Goal: Information Seeking & Learning: Check status

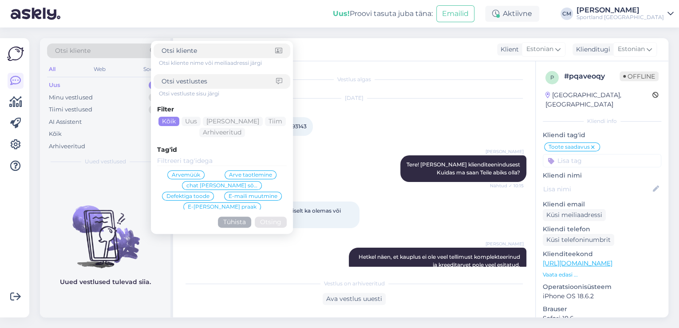
scroll to position [229, 0]
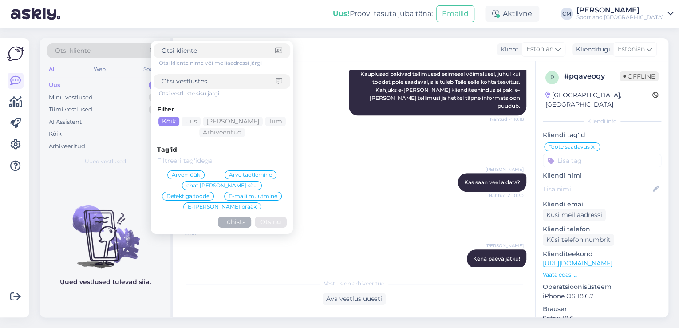
click at [193, 85] on input at bounding box center [219, 81] width 115 height 9
paste input "4000491752"
type input "4000491752"
click button "Otsing" at bounding box center [271, 222] width 32 height 11
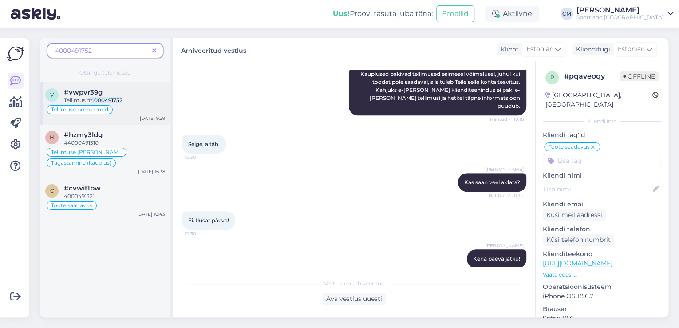
click at [116, 102] on mark "4000491752" at bounding box center [107, 100] width 32 height 7
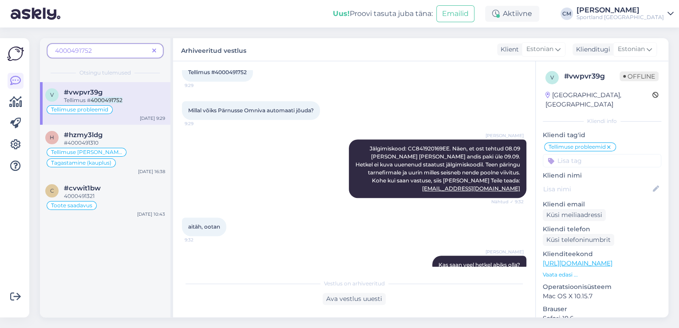
scroll to position [187, 0]
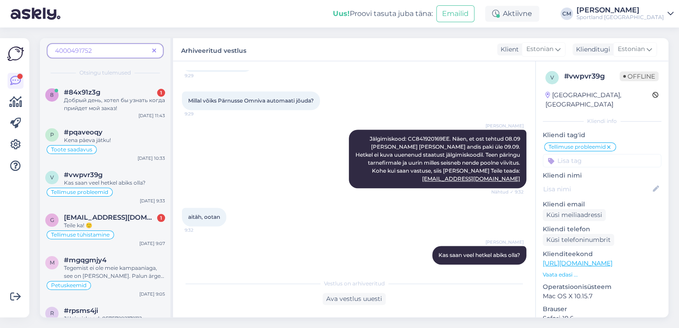
click at [160, 52] on div "4000491752" at bounding box center [105, 51] width 116 height 15
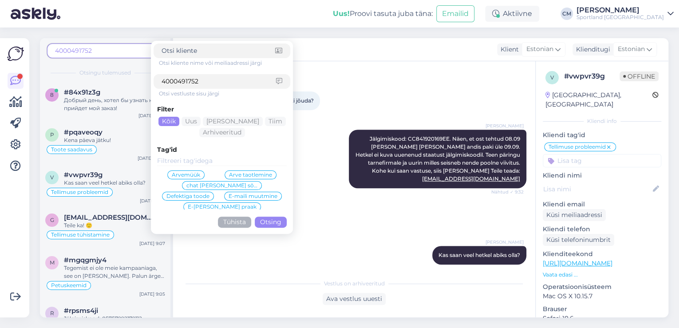
click at [236, 224] on button "Tühista" at bounding box center [234, 222] width 33 height 11
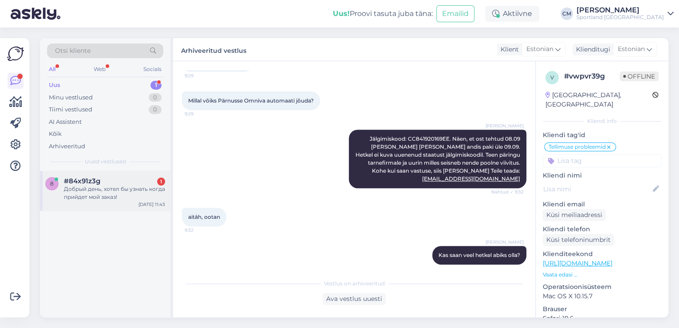
drag, startPoint x: 111, startPoint y: 193, endPoint x: 131, endPoint y: 199, distance: 21.4
click at [111, 192] on div "Добрый день, хотел бы узнать когда прийдет мой заказ!" at bounding box center [114, 193] width 101 height 16
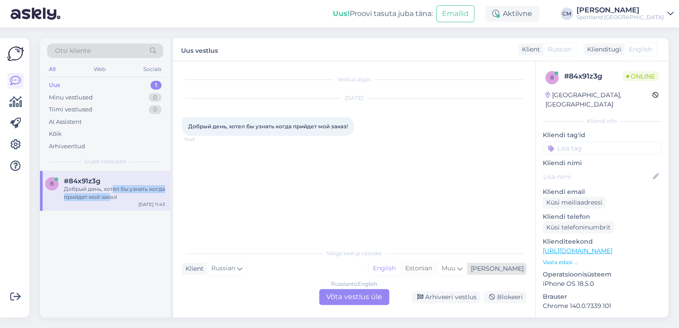
click at [437, 270] on div "Estonian" at bounding box center [419, 268] width 36 height 13
click at [343, 302] on div "Russian to Estonian Võta vestlus üle" at bounding box center [354, 297] width 70 height 16
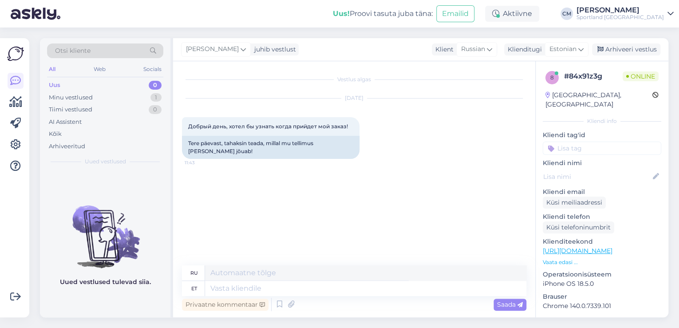
click at [271, 307] on div "Privaatne kommentaar Saada" at bounding box center [354, 304] width 345 height 17
click at [278, 306] on icon at bounding box center [279, 304] width 11 height 13
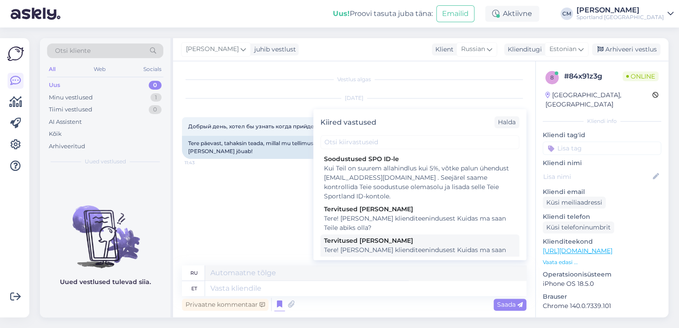
click at [389, 252] on div "Tere! [PERSON_NAME] klienditeenindusest Kuidas ma saan Teile abiks olla?" at bounding box center [420, 255] width 192 height 19
type textarea "Здравствуйте! Я [PERSON_NAME] из службы поддержки клиентов Чем я могу вам помоч…"
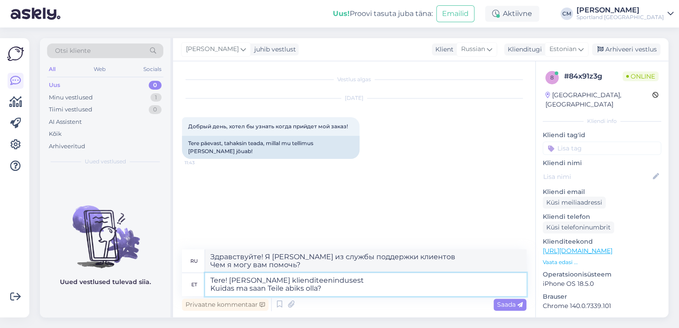
drag, startPoint x: 338, startPoint y: 294, endPoint x: 195, endPoint y: 294, distance: 142.1
click at [195, 294] on div "et Tere! [PERSON_NAME] klienditeenindusest Kuidas ma saan Teile abiks olla?" at bounding box center [354, 284] width 345 height 23
type textarea "Tere! [PERSON_NAME] klienditeenindusest"
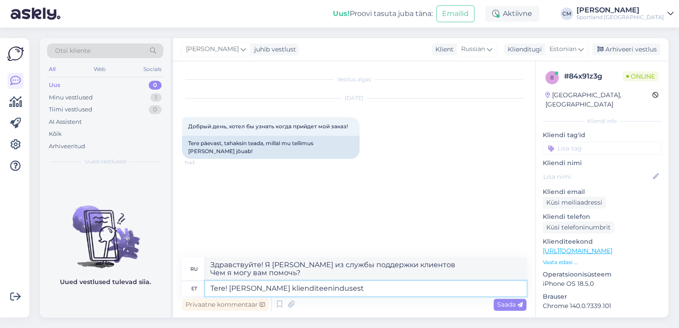
type textarea "Здравствуйте! Меня зовут [PERSON_NAME], я из службы поддержки клиентов."
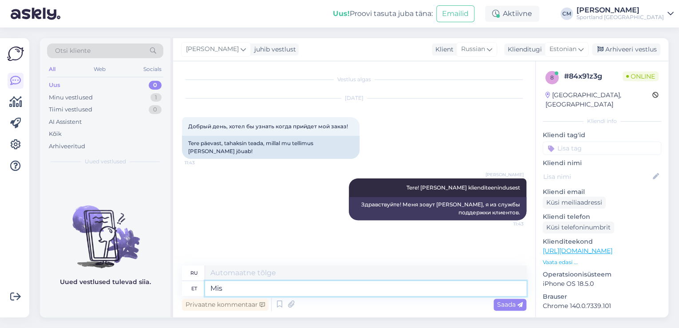
type textarea "Mis o"
type textarea "Что"
type textarea "Mis on t"
type textarea "Что такое"
type textarea "Mis on teie te"
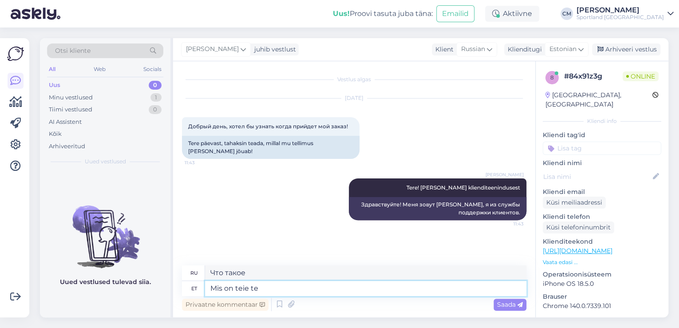
type textarea "А какой у тебя?"
type textarea "Mis on teie tellimuse nu"
type textarea "Какой ваш заказ?"
type textarea "Mis on teie tellimuse number"
type textarea "Какой номер вашего заказа?"
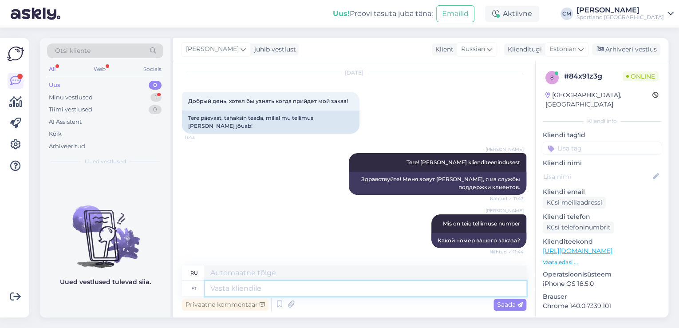
scroll to position [132, 0]
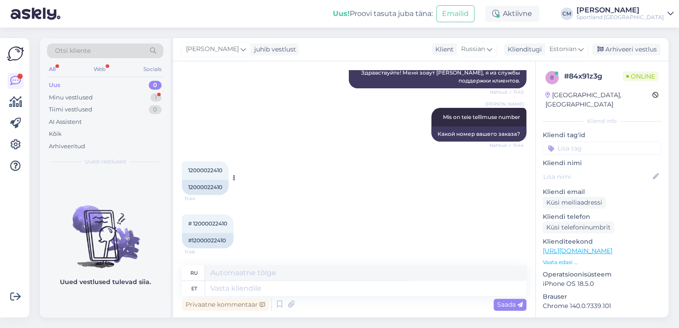
click at [208, 190] on div "12000022410" at bounding box center [205, 187] width 47 height 15
click at [203, 242] on div "#12000022410" at bounding box center [208, 240] width 52 height 15
copy div "12000022410"
click at [236, 293] on textarea at bounding box center [366, 288] width 322 height 15
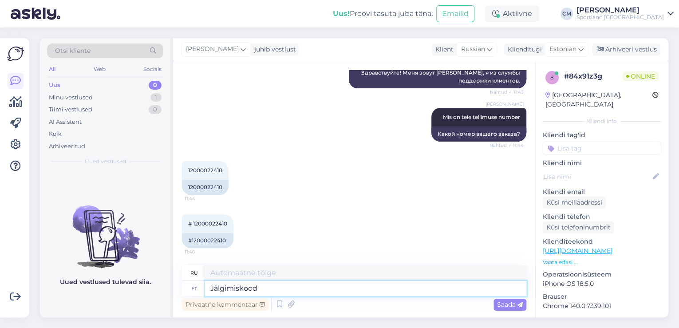
type textarea "Jälgimiskood o"
type textarea "Код отслеживания"
paste textarea "CC842536542EE"
type textarea "Jälgimiskood on CC842536542EE"
type textarea "Код отслеживания:"
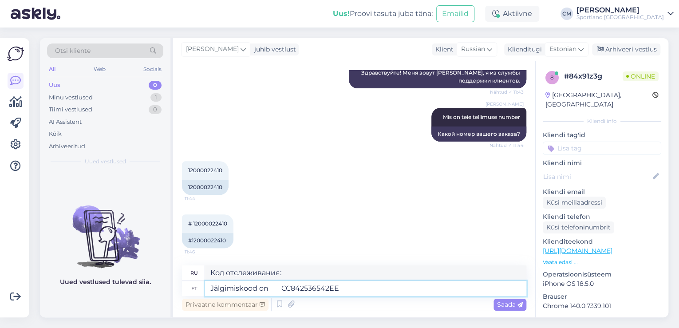
type textarea "Jälgimiskood on CC842536542EE."
type textarea "Код отслеживания: CC842536542EE."
type textarea "Jälgimiskood on CC842536542EE. Hetkel ei n"
type textarea "Код отслеживания: CC842536542EE. В настоящее время"
type textarea "Jälgimiskood on CC842536542EE. Hetkel ei nä"
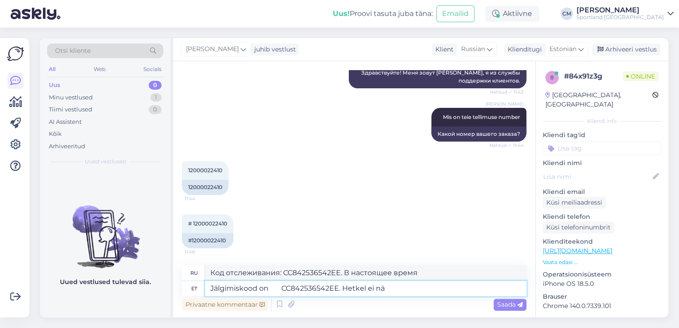
type textarea "Код отслеживания: CC842536542EE. В настоящее время недоступен."
type textarea "Jälgimiskood on CC842536542EE. Hetkel ei näe"
type textarea "Код отслеживания: CC842536542EE. Сейчас я его не вижу."
type textarea "Jälgimiskood on CC842536542EE. Hetkel ei näe tellimuse t"
type textarea "Код отслеживания: CC842536542EE. Сейчас я не вижу заказ."
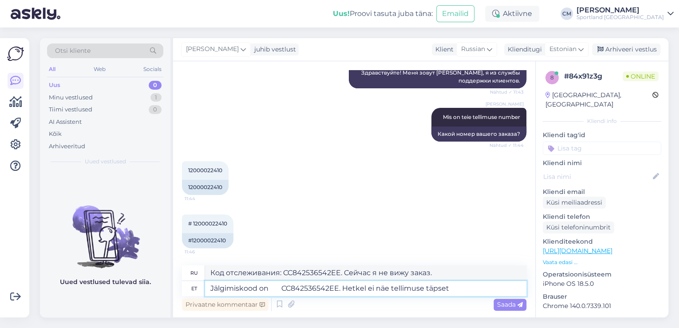
type textarea "Jälgimiskood on CC842536542EE. Hetkel ei näe tellimuse täpset a"
type textarea "Код отслеживания: CC842536542EE. Точное местонахождение заказа в данный момент …"
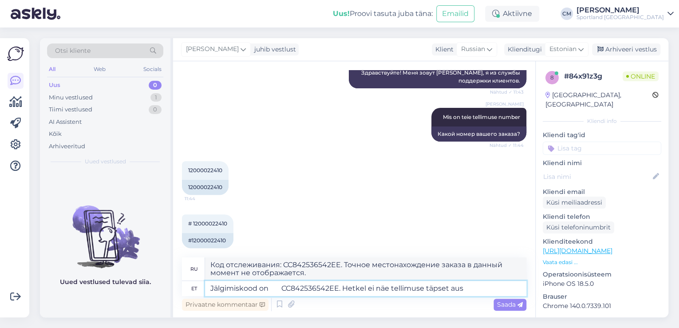
scroll to position [140, 0]
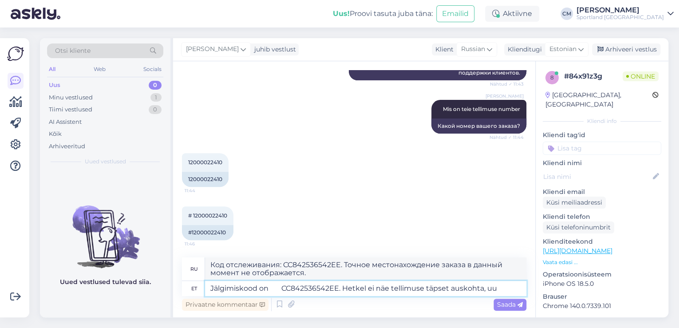
type textarea "Jälgimiskood on CC842536542EE. Hetkel ei näe tellimuse täpset auskohta, uur"
type textarea "Код отслеживания: CC842536542EE. Точное местонахождение заказа в настоящее врем…"
type textarea "Jälgimiskood on CC842536542EE. Hetkel ei näe tellimuse täpset auskohta, uurin se"
type textarea "Код отслеживания: CC842536542EE. Сейчас я не вижу точное местонахождение заказа…"
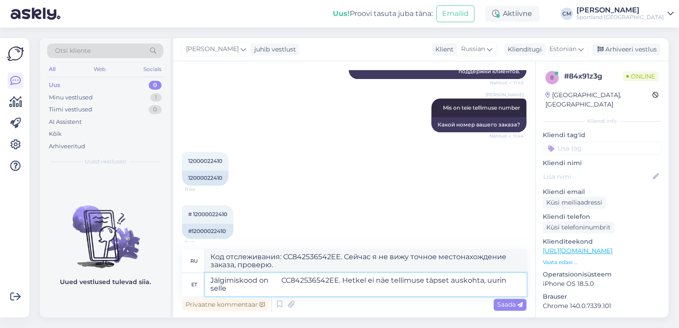
type textarea "Jälgimiskood on CC842536542EE. Hetkel ei näe tellimuse täpset auskohta, uurin s…"
type textarea "Код отслеживания: CC842536542EE. Сейчас я не вижу точное местонахождение заказа…"
type textarea "Jälgimiskood on CC842536542EE. Hetkel ei näe tellimuse täpset auskohta, uurin s…"
type textarea "Код отслеживания: CC842536542EE. Сейчас я не вижу точное местонахождение заказа…"
type textarea "Jälgimiskood on CC842536542EE. Hetkel ei näe tellimuse täpset auskohta, uurin s…"
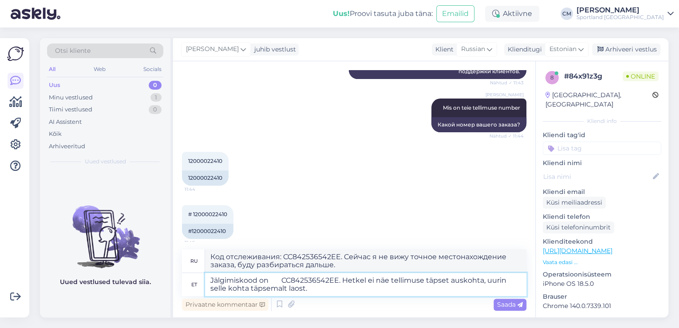
type textarea "Код отслеживания: CC842536542EE. Сейчас я не вижу точное местонахождение заказа…"
click at [281, 279] on textarea "Jälgimiskood on CC842536542EE. Hetkel ei näe tellimuse täpset auskohta, uurin s…" at bounding box center [366, 284] width 322 height 23
click at [322, 288] on textarea "Jälgimiskood on CC842536542EE. Hetkel ei näe tellimuse täpset auskohta, uurin s…" at bounding box center [366, 284] width 322 height 23
click at [449, 281] on textarea "Jälgimiskood on CC842536542EE. Hetkel ei näe tellimuse täpset auskohta, uurin s…" at bounding box center [366, 284] width 322 height 23
click at [322, 282] on textarea "Jälgimiskood on CC842536542EE. Hetkel ei näe tellimuse täpset asukohta, uurin s…" at bounding box center [366, 284] width 322 height 23
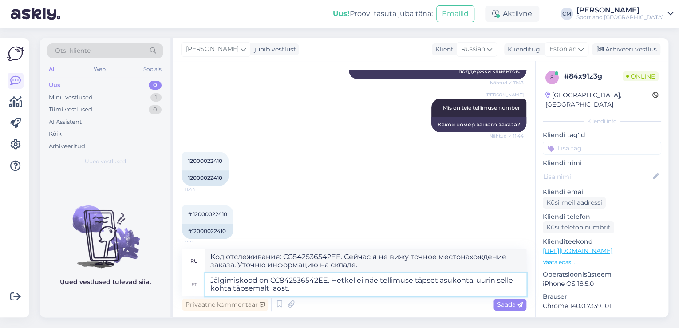
click at [320, 285] on textarea "Jälgimiskood on CC842536542EE. Hetkel ei näe tellimuse täpset asukohta, uurin s…" at bounding box center [366, 284] width 322 height 23
click at [319, 286] on textarea "Jälgimiskood on CC842536542EE. Hetkel ei näe tellimuse täpset asukohta, uurin s…" at bounding box center [366, 284] width 322 height 23
type textarea "Jälgimiskood on CC842536542EE. Hetkel ei näe tellimuse täpset asukohta, uurin s…"
type textarea "Код отслеживания: CC842536542EE. Сейчас я не вижу точное местонахождение заказа…"
type textarea "Jälgimiskood on CC842536542EE. Hetkel ei näe tellimuse täpset asukohta, uurin s…"
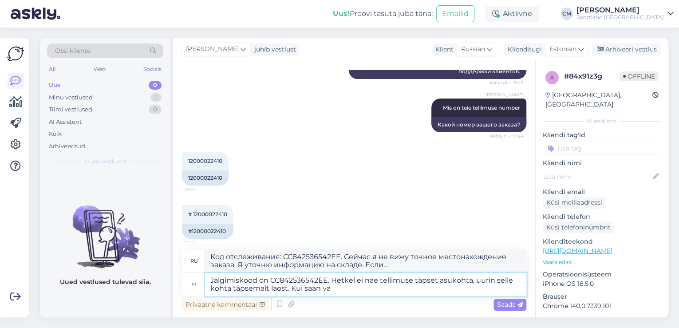
type textarea "Код отслеживания: CC842536542EE. Сейчас я не вижу точное местонахождение заказа…"
type textarea "Jälgimiskood on CC842536542EE. Hetkel ei näe tellimuse täpset asukohta, uurin s…"
type textarea "Код отслеживания: CC842536542EE. Сейчас я не вижу точное местонахождение заказа…"
type textarea "Jälgimiskood on CC842536542EE. Hetkel ei näe tellimuse täpset asukohta, uurin s…"
type textarea "Код отслеживания: CC842536542EE. Сейчас я не вижу точное местонахождение заказа…"
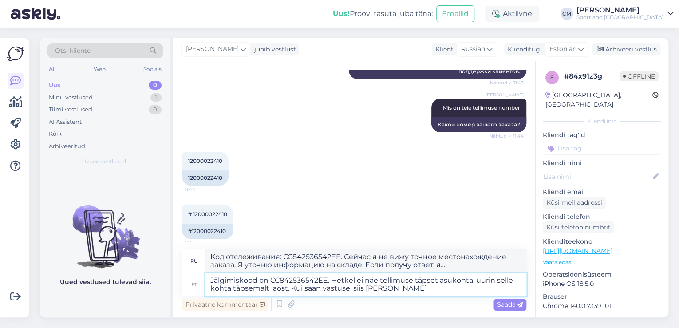
type textarea "Jälgimiskood on CC842536542EE. Hetkel ei näe tellimuse täpset asukohta, uurin s…"
type textarea "Код отслеживания: CC842536542EE. Сейчас я не вижу точное местонахождение заказа…"
type textarea "Jälgimiskood on CC842536542EE. Hetkel ei näe tellimuse täpset asukohta, uurin s…"
type textarea "Код отслеживания: CC842536542EE. Сейчас я не могу точно определить местонахожде…"
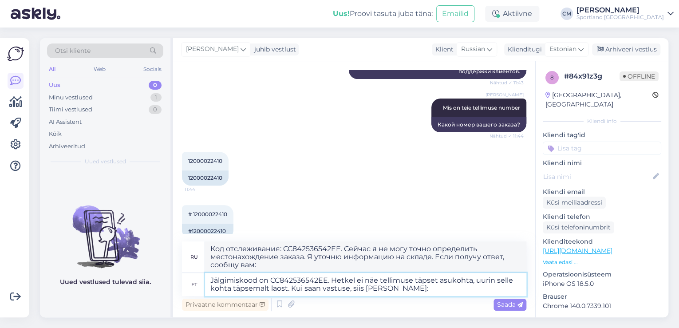
click at [429, 286] on textarea "Jälgimiskood on CC842536542EE. Hetkel ei näe tellimuse täpset asukohta, uurin s…" at bounding box center [366, 284] width 322 height 23
paste textarea "[EMAIL_ADDRESS][DOMAIN_NAME]"
type textarea "Jälgimiskood on CC842536542EE. Hetkel ei näe tellimuse täpset asukohta, uurin s…"
type textarea "Код отслеживания: CC842536542EE. Сейчас я не вижу точное местонахождение заказа…"
type textarea "Jälgimiskood on CC842536542EE. Hetkel ei näe tellimuse täpset asukohta, uurin s…"
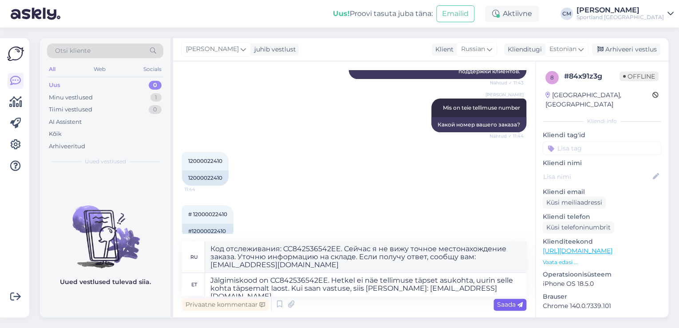
click at [506, 306] on span "Saada" at bounding box center [510, 305] width 26 height 8
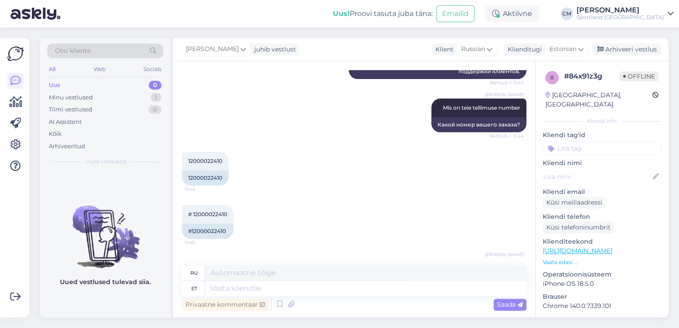
scroll to position [226, 0]
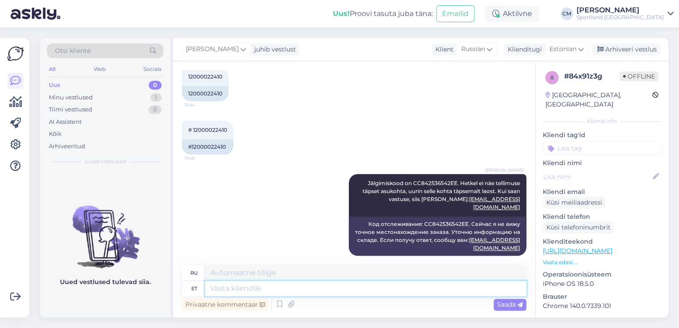
click at [259, 291] on textarea at bounding box center [366, 288] width 322 height 15
type textarea "Kas"
type textarea "Является"
type textarea "Kas hetkel s"
type textarea "В данный момент?"
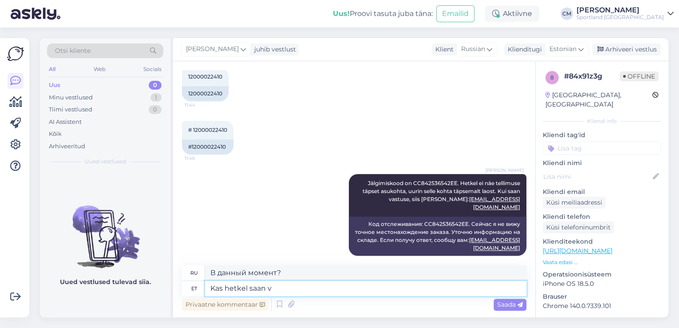
type textarea "Kas hetkel saan ve"
type textarea "Могу ли я сейчас?"
type textarea "Kas hetkel saan veel a"
type textarea "Могу ли я получить его сейчас?"
type textarea "Kas hetkel saan veel abiks o"
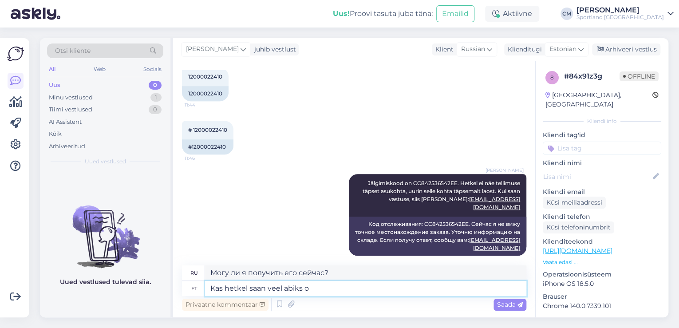
type textarea "Могу ли я вам еще помочь?"
type textarea "Kas hetkel saan veel abiks olla?"
type textarea "Могу ли я еще быть полезен в данный момент?"
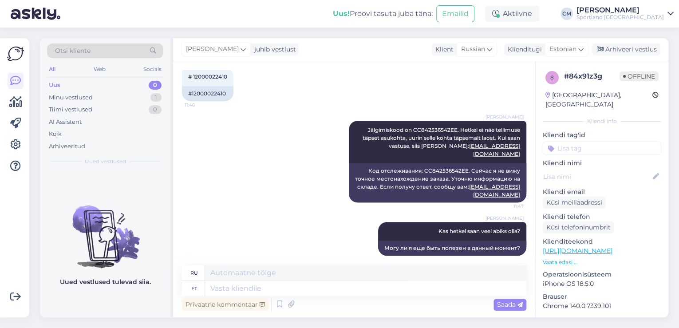
click at [615, 57] on div "[PERSON_NAME] juhib vestlust Klient [DEMOGRAPHIC_DATA] Klienditugi [DEMOGRAPHIC…" at bounding box center [421, 49] width 496 height 23
click at [624, 48] on div "Arhiveeri vestlus" at bounding box center [626, 50] width 68 height 12
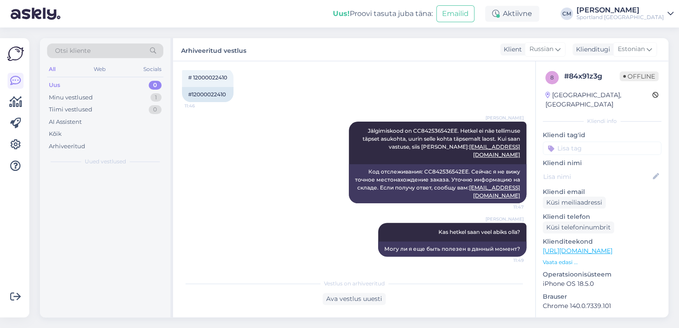
scroll to position [270, 0]
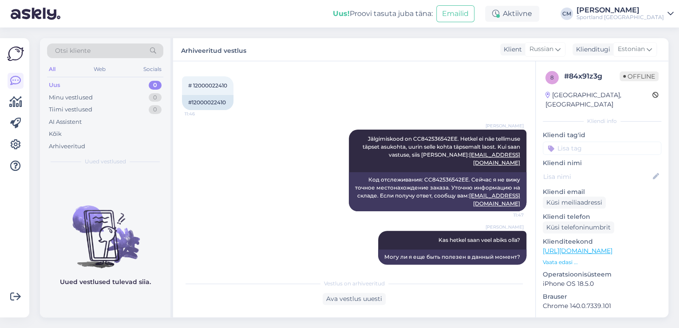
click at [606, 144] on input at bounding box center [602, 148] width 119 height 13
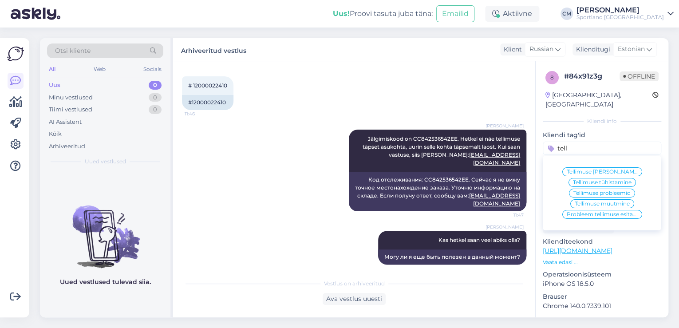
type input "tell"
click at [616, 167] on div "Tellimuse [PERSON_NAME] info" at bounding box center [603, 171] width 80 height 9
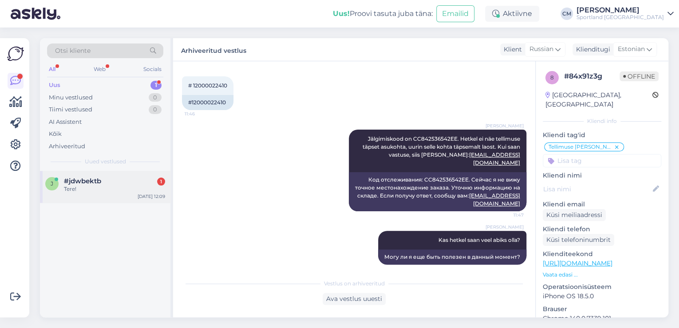
click at [147, 183] on div "#jdwbektb 1" at bounding box center [114, 181] width 101 height 8
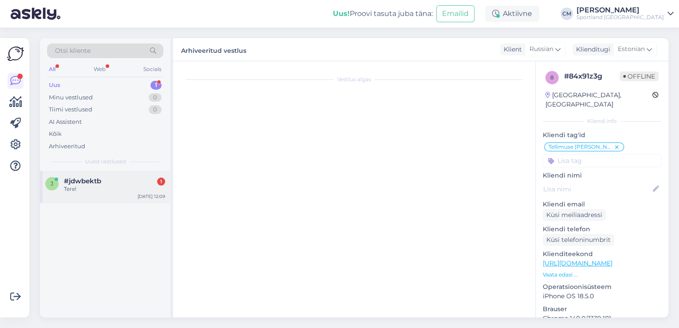
scroll to position [0, 0]
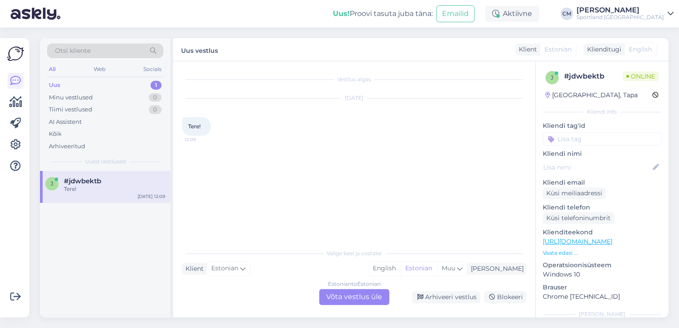
click at [369, 294] on div "Estonian to Estonian Võta vestlus üle" at bounding box center [354, 297] width 70 height 16
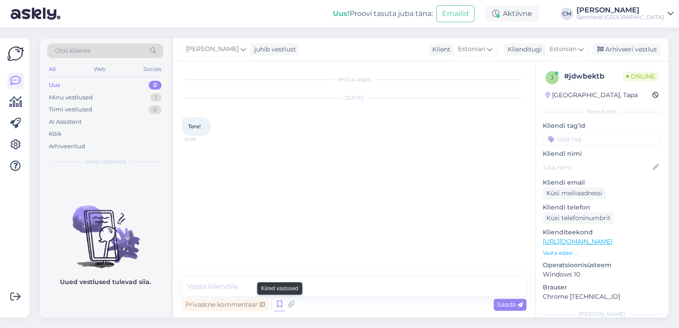
click at [281, 303] on icon at bounding box center [279, 304] width 11 height 13
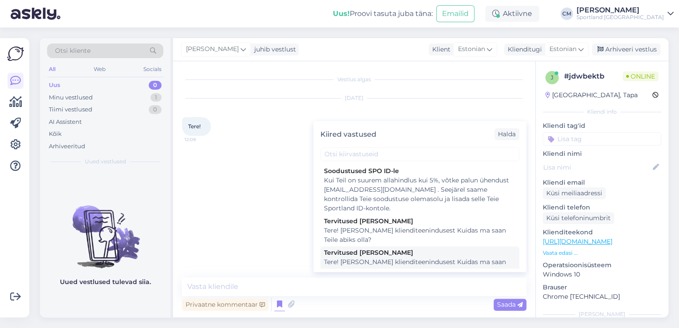
click at [385, 265] on div "Tere! [PERSON_NAME] klienditeenindusest Kuidas ma saan Teile abiks olla?" at bounding box center [420, 267] width 192 height 19
type textarea "Tere! [PERSON_NAME] klienditeenindusest Kuidas ma saan Teile abiks olla?"
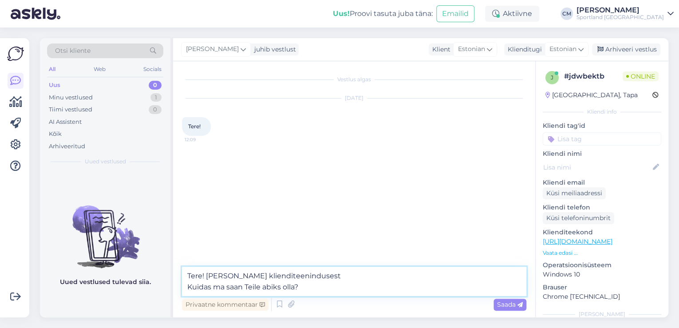
click at [371, 281] on textarea "Tere! [PERSON_NAME] klienditeenindusest Kuidas ma saan Teile abiks olla?" at bounding box center [354, 281] width 345 height 29
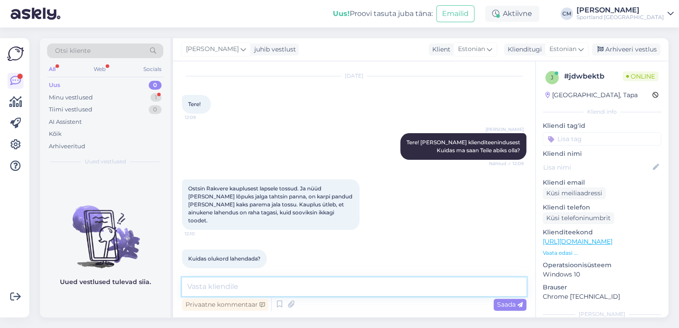
scroll to position [68, 0]
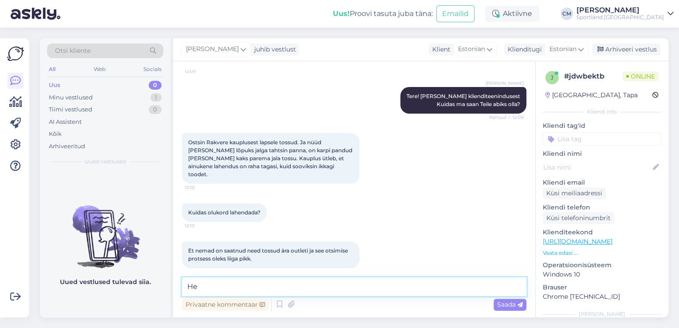
type textarea "H"
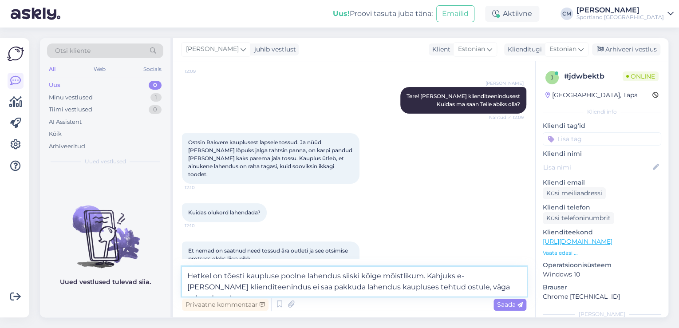
drag, startPoint x: 425, startPoint y: 275, endPoint x: 185, endPoint y: 263, distance: 240.5
click at [185, 263] on div "Vestlus algas [DATE] Tere! 12:09 [PERSON_NAME] Tere! [PERSON_NAME] klienditeeni…" at bounding box center [354, 189] width 362 height 256
click at [280, 291] on textarea "Kahjuks e-[PERSON_NAME] klienditeenindus ei saa pakkuda lahendus kaupluses teht…" at bounding box center [354, 281] width 345 height 29
type textarea "Kahjuks e-[PERSON_NAME] klienditeenindus ei saa pakkuda lahendus kaupluses teht…"
drag, startPoint x: 373, startPoint y: 281, endPoint x: 367, endPoint y: 286, distance: 8.5
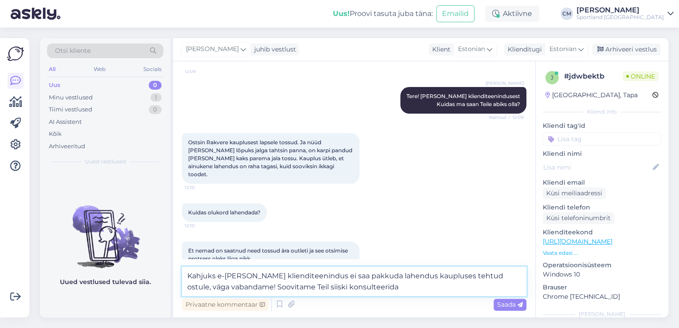
click at [361, 283] on textarea "Kahjuks e-[PERSON_NAME] klienditeenindus ei saa pakkuda lahendus kaupluses teht…" at bounding box center [354, 281] width 345 height 29
click at [367, 286] on textarea "Kahjuks e-[PERSON_NAME] klienditeenindus ei saa pakkuda lahendus kaupluses teht…" at bounding box center [354, 281] width 345 height 29
drag, startPoint x: 365, startPoint y: 288, endPoint x: 177, endPoint y: 273, distance: 188.0
click at [177, 273] on div "Vestlus algas [DATE] Tere! 12:09 [PERSON_NAME] Tere! [PERSON_NAME] klienditeeni…" at bounding box center [354, 189] width 362 height 256
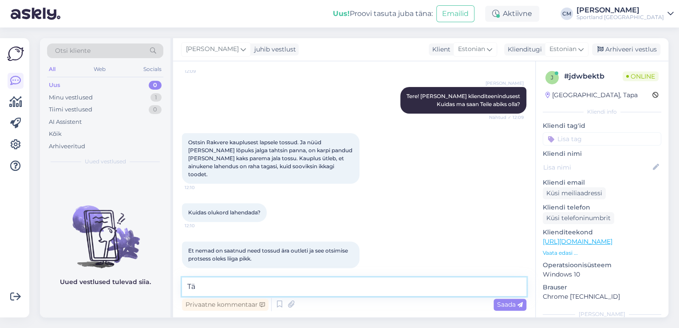
type textarea "T"
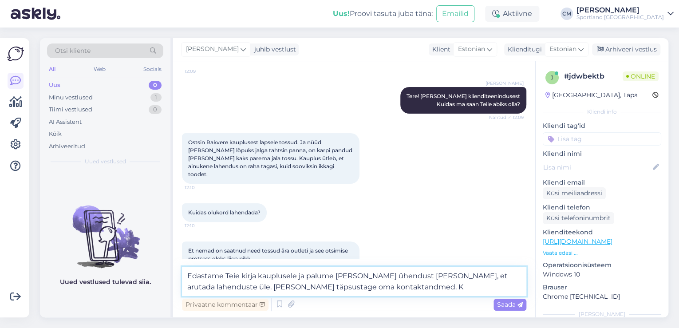
type textarea "Edastame Teie kirja kauplusele ja palume [PERSON_NAME] ühendust [PERSON_NAME], …"
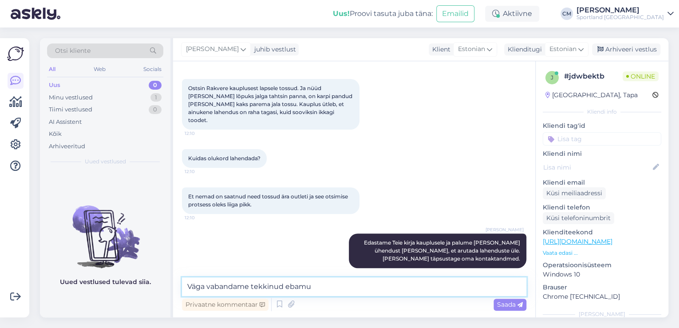
scroll to position [132, 0]
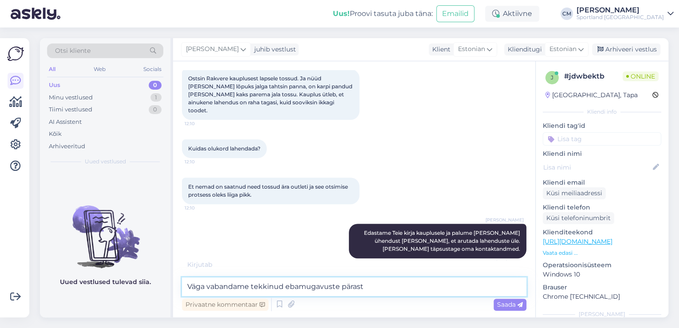
type textarea "Väga vabandame tekkinud ebamugavuste pärast!"
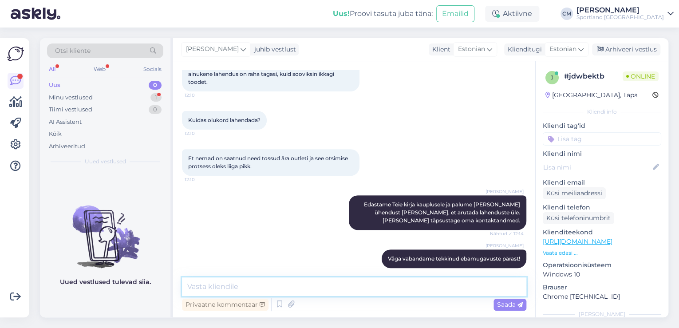
scroll to position [199, 0]
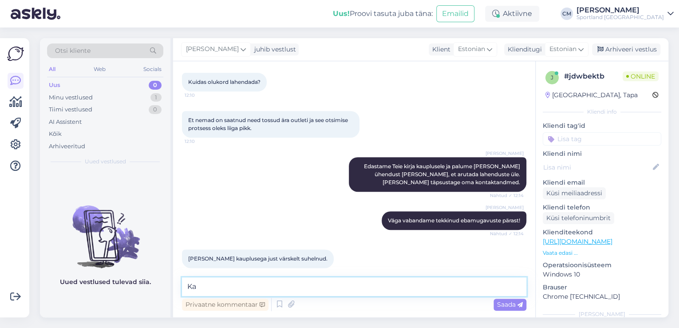
type textarea "K"
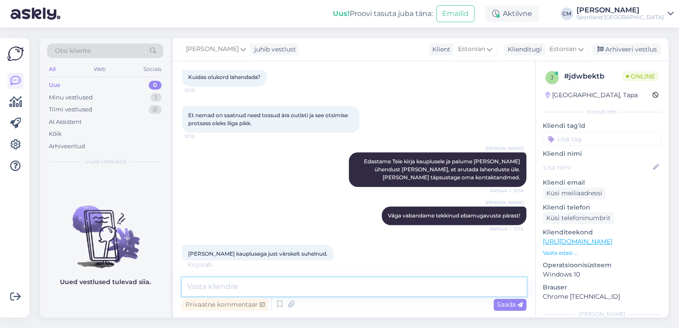
scroll to position [208, 0]
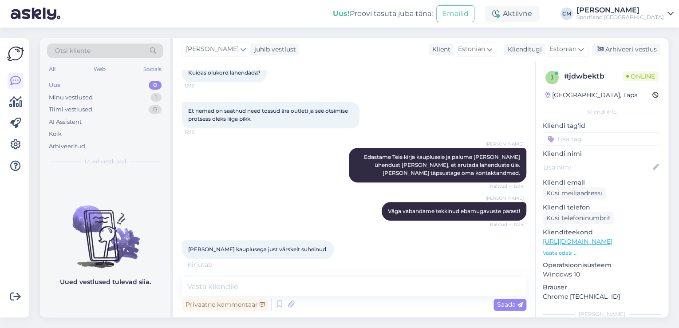
click at [285, 212] on div "[PERSON_NAME] Väga vabandame tekkinud ebamugavuste pärast! Nähtud ✓ 12:14" at bounding box center [354, 211] width 345 height 38
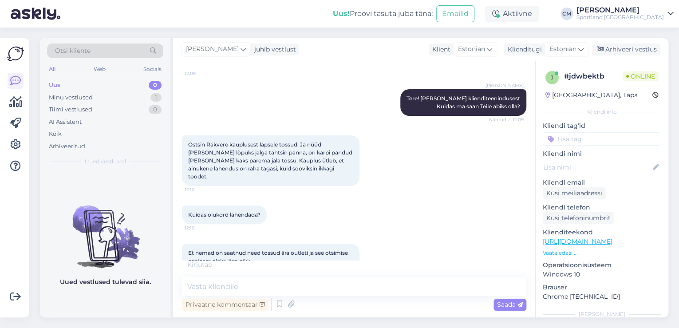
scroll to position [102, 0]
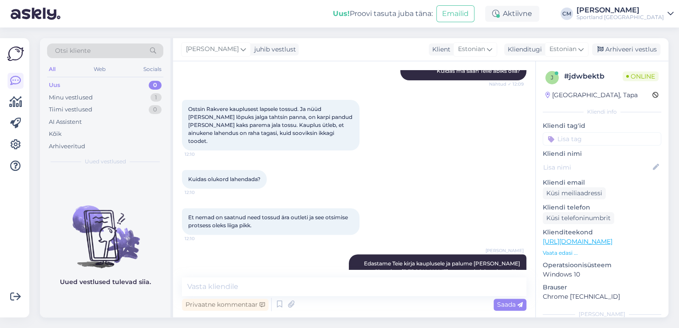
click at [290, 254] on div "[PERSON_NAME] Edastame Teie kirja kauplusele ja palume [PERSON_NAME] ühendust […" at bounding box center [354, 272] width 345 height 54
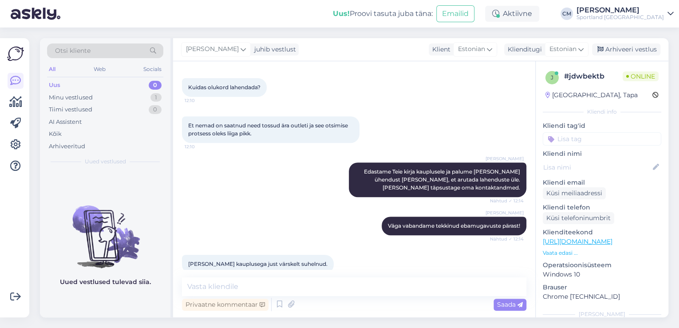
scroll to position [199, 0]
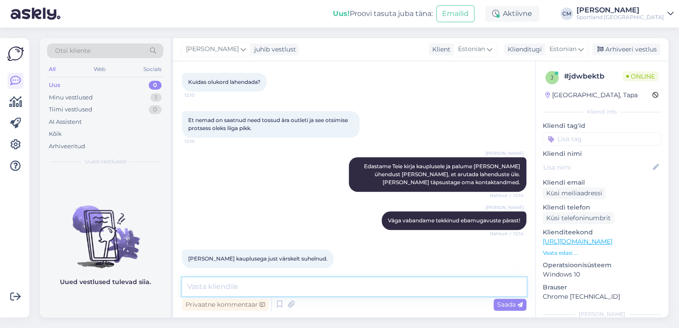
click at [219, 281] on textarea at bounding box center [354, 287] width 345 height 19
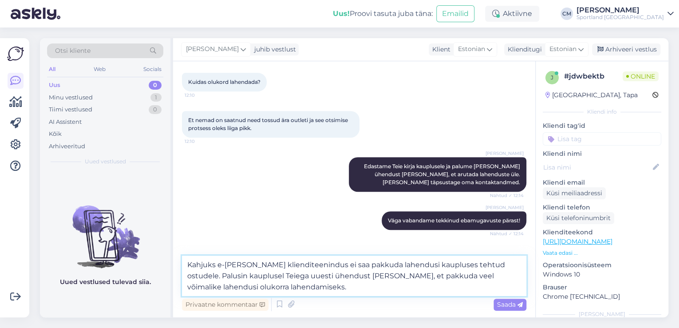
click at [495, 267] on textarea "Kahjuks e-[PERSON_NAME] klienditeenindus ei saa pakkuda lahendusi kaupluses teh…" at bounding box center [354, 276] width 345 height 40
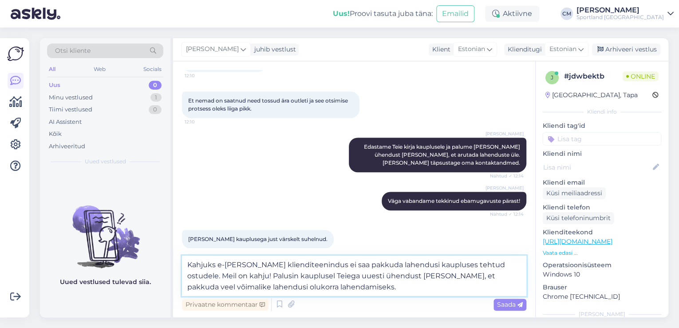
scroll to position [221, 0]
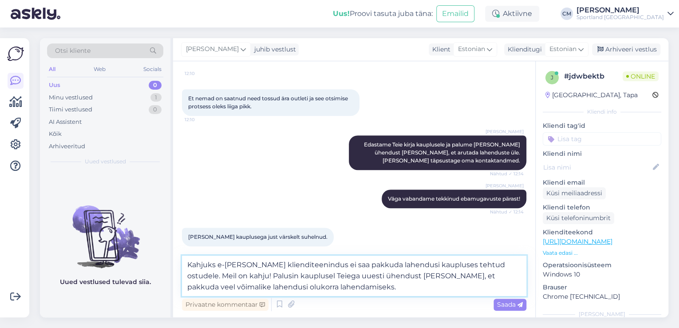
click at [295, 291] on textarea "Kahjuks e-[PERSON_NAME] klienditeenindus ei saa pakkuda lahendusi kaupluses teh…" at bounding box center [354, 276] width 345 height 40
type textarea "Kahjuks e-[PERSON_NAME] klienditeenindus ei saa pakkuda lahendusi kaupluses teh…"
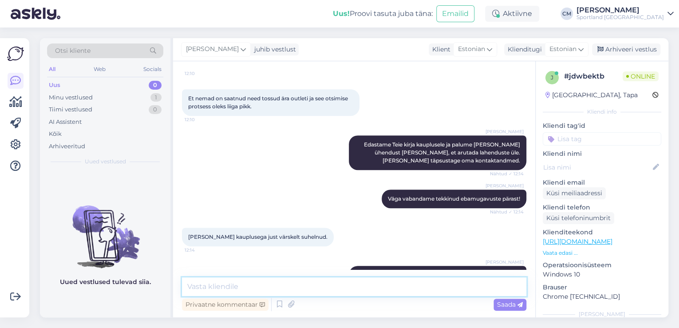
scroll to position [261, 0]
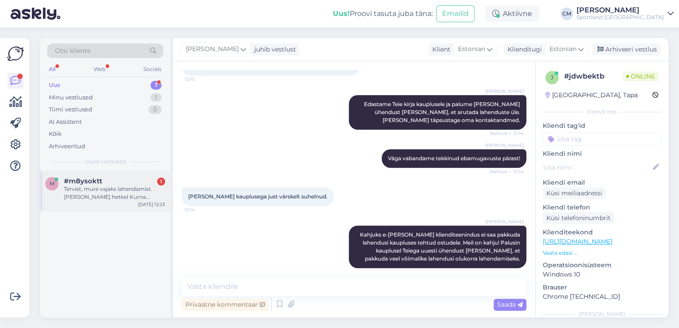
click at [133, 188] on div "Tervist, mure vajaks lahendamist. [PERSON_NAME] hetkel Kurna Sportlandis ja soo…" at bounding box center [114, 193] width 101 height 16
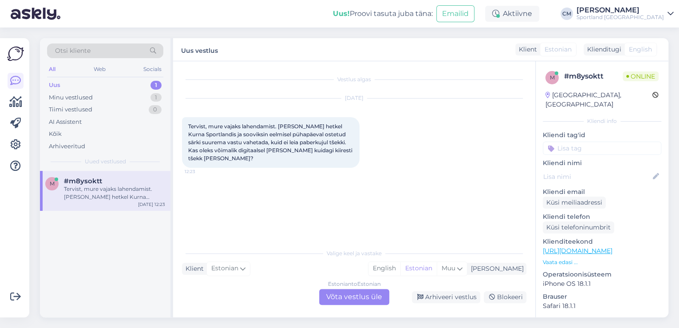
click at [357, 297] on div "Estonian to Estonian Võta vestlus üle" at bounding box center [354, 297] width 70 height 16
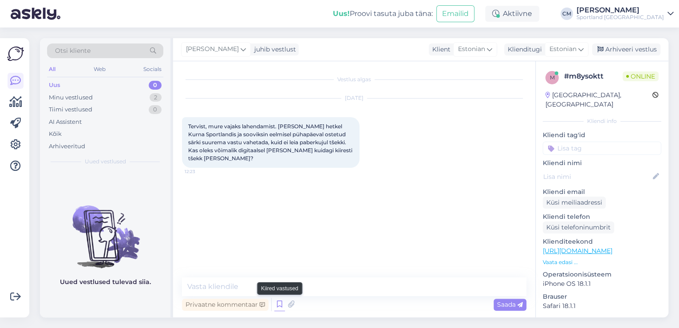
click at [279, 303] on icon at bounding box center [279, 304] width 11 height 13
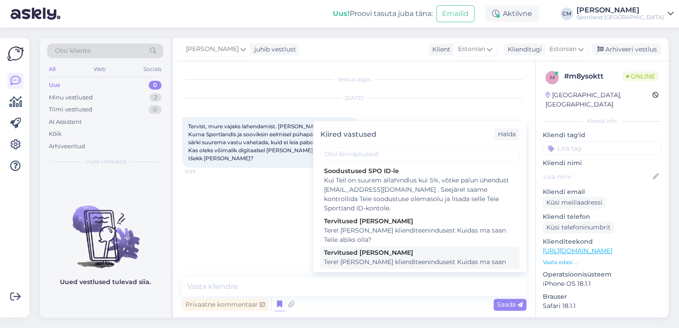
click at [388, 261] on div "Tere! [PERSON_NAME] klienditeenindusest Kuidas ma saan Teile abiks olla?" at bounding box center [420, 267] width 192 height 19
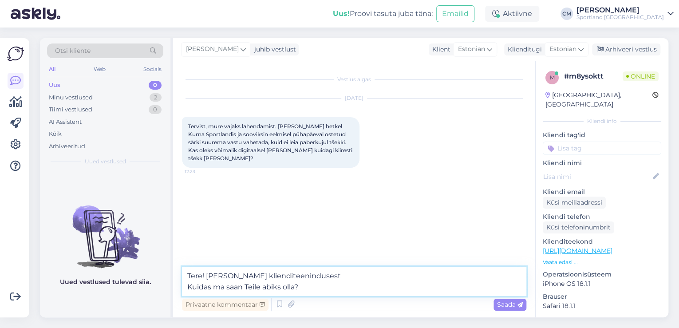
drag, startPoint x: 347, startPoint y: 289, endPoint x: 102, endPoint y: 285, distance: 244.7
click at [102, 285] on div "Otsi kliente All Web Socials Uus 0 Minu vestlused 2 Tiimi vestlused 0 AI Assist…" at bounding box center [354, 177] width 629 height 279
type textarea "Tere! [PERSON_NAME] klienditeenindusest"
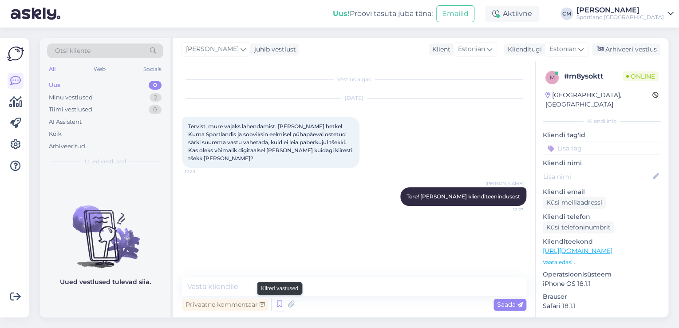
click at [275, 299] on icon at bounding box center [279, 304] width 11 height 13
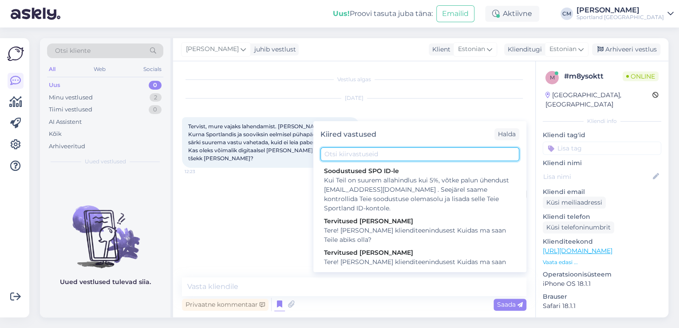
click at [346, 152] on input "text" at bounding box center [420, 154] width 199 height 14
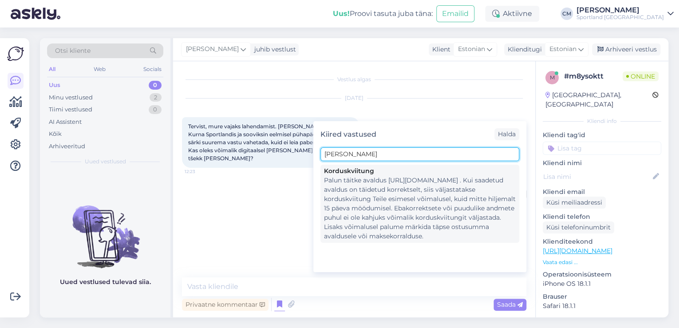
type input "[PERSON_NAME]"
click at [368, 183] on div "Palun täitke avaldus [URL][DOMAIN_NAME] . Kui saadetud avaldus on täidetud korr…" at bounding box center [420, 208] width 192 height 65
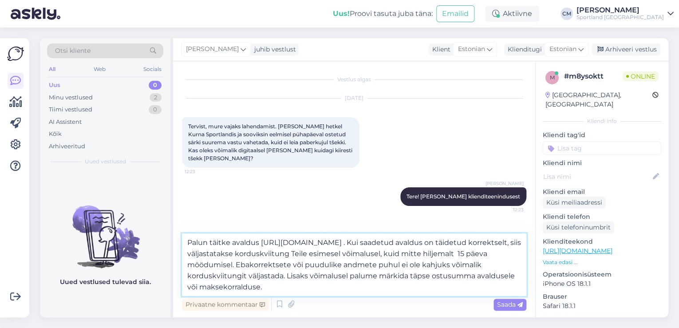
click at [345, 255] on textarea "Palun täitke avaldus [URL][DOMAIN_NAME] . Kui saadetud avaldus on täidetud korr…" at bounding box center [354, 265] width 345 height 63
drag, startPoint x: 437, startPoint y: 251, endPoint x: 257, endPoint y: 266, distance: 181.0
click at [257, 266] on textarea "Palun täitke avaldus [URL][DOMAIN_NAME] . Kui saadetud avaldus on täidetud korr…" at bounding box center [354, 265] width 345 height 63
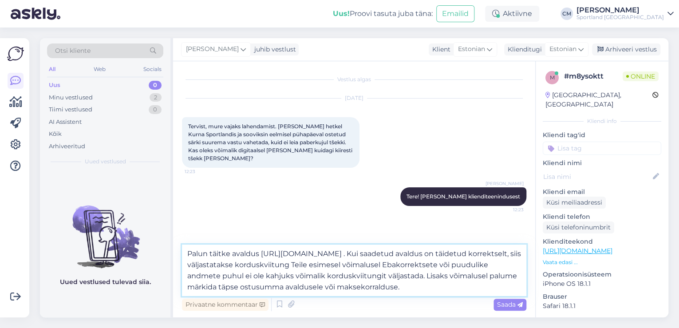
type textarea "Palun täitke avaldus [URL][DOMAIN_NAME] . Kui saadetud avaldus on täidetud korr…"
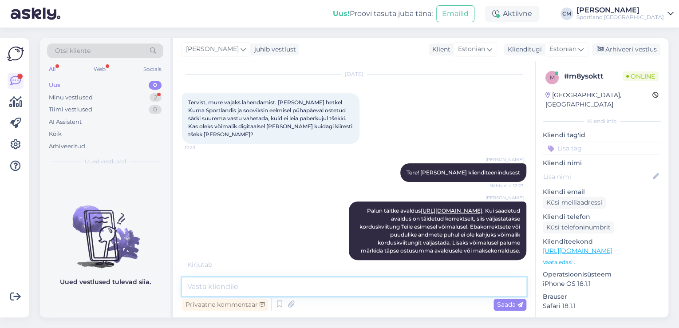
scroll to position [70, 0]
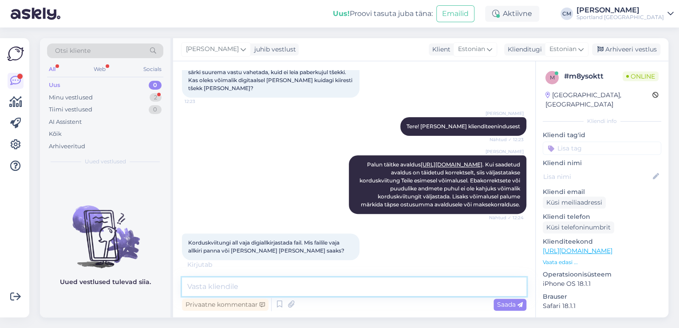
click at [283, 289] on textarea at bounding box center [354, 287] width 345 height 19
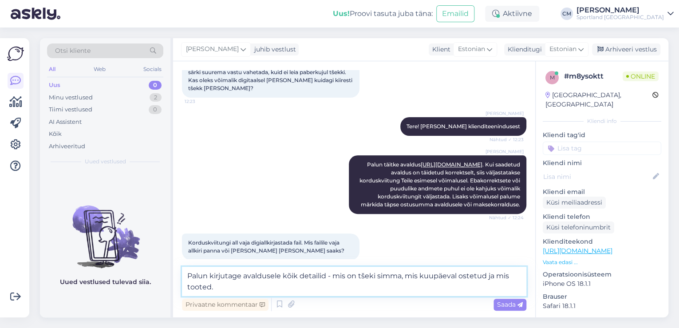
click at [384, 278] on textarea "Palun kirjutage avaldusele kõik detailid - mis on tšeki simma, mis kuupäeval os…" at bounding box center [354, 281] width 345 height 29
click at [375, 273] on textarea "Palun kirjutage avaldusele kõik detailid - mis on tšeki summa, mis kuupäeval os…" at bounding box center [354, 281] width 345 height 29
click at [357, 283] on textarea "[PERSON_NAME] kirjutage avaldusele kõik detailid - mis on tšekil [PERSON_NAME],…" at bounding box center [354, 281] width 345 height 29
type textarea "Palun kirjutage avaldusele kõik detailid - mis on tšekil [PERSON_NAME], mis kuu…"
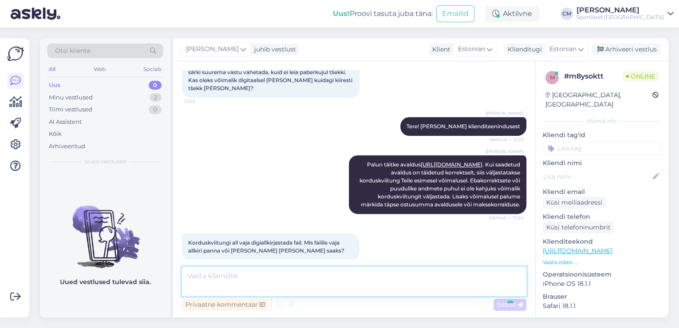
scroll to position [124, 0]
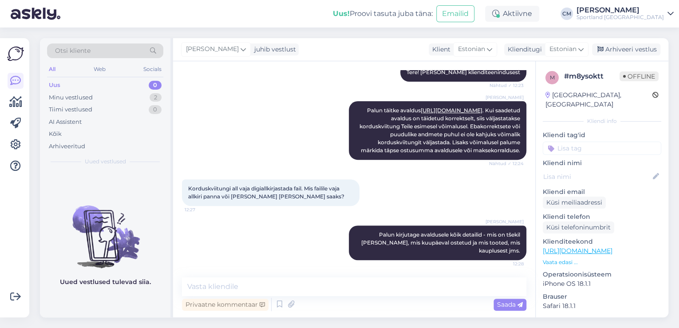
click at [590, 147] on div "m # m8ysoktt Offline [GEOGRAPHIC_DATA], [GEOGRAPHIC_DATA] Kliendi info Kliendi …" at bounding box center [602, 249] width 133 height 377
click at [593, 142] on input at bounding box center [602, 148] width 119 height 13
type input "kor"
click at [615, 169] on span "Korduskviitungid" at bounding box center [619, 171] width 46 height 5
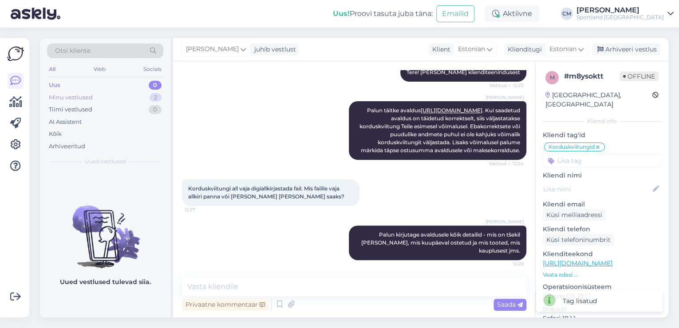
click at [144, 99] on div "Minu vestlused 2" at bounding box center [105, 97] width 116 height 12
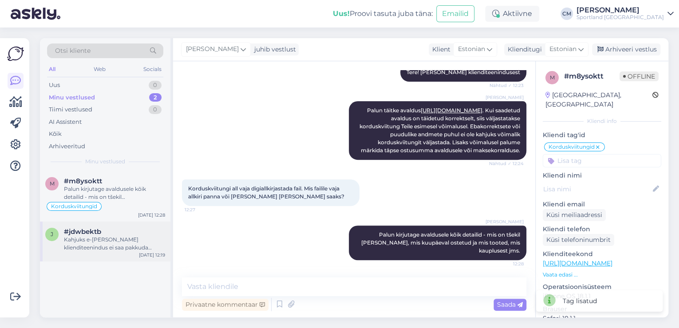
click at [116, 222] on div "j #[PERSON_NAME] e-[PERSON_NAME] klienditeenindus ei saa pakkuda lahendusi kaup…" at bounding box center [105, 242] width 131 height 40
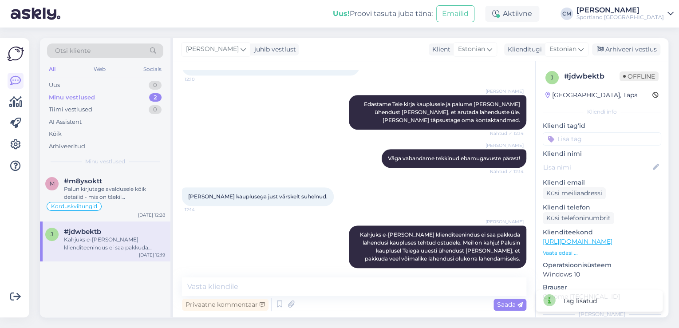
click at [627, 137] on input at bounding box center [602, 138] width 119 height 13
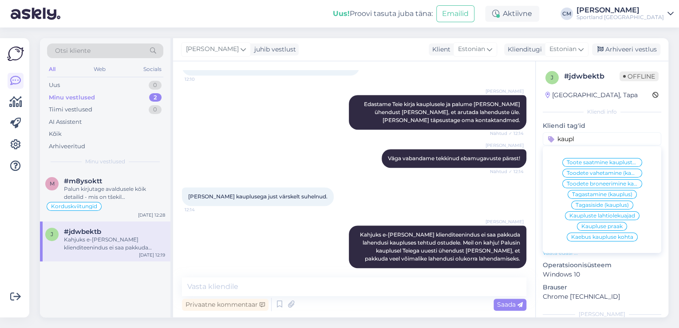
type input "kaupl"
click at [611, 234] on span "Kaebus kaupluse kohta" at bounding box center [603, 236] width 62 height 5
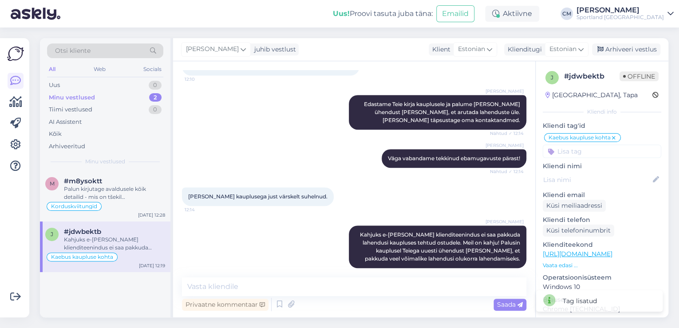
click at [597, 153] on input at bounding box center [602, 151] width 119 height 13
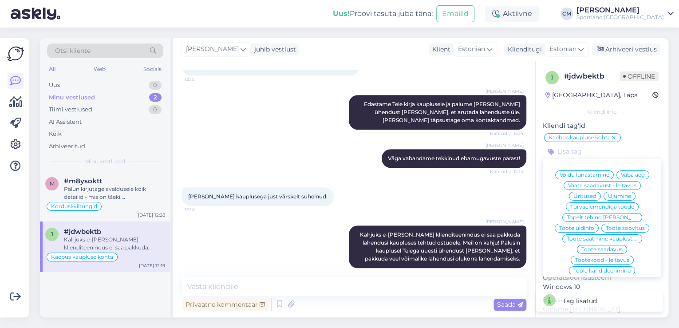
type input "k"
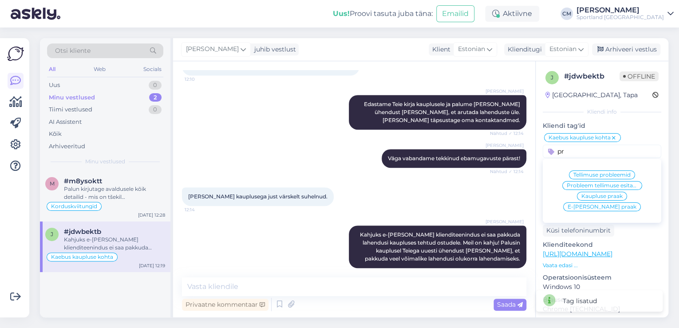
type input "p"
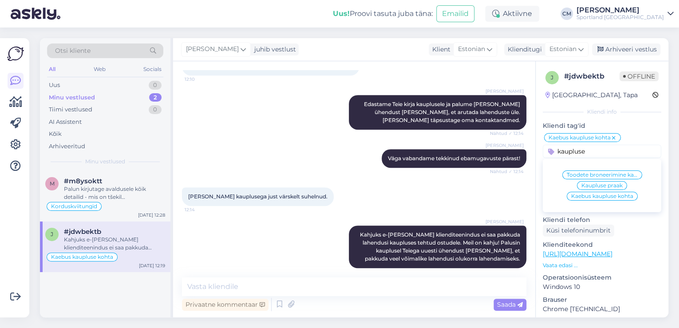
type input "kaupluse"
click at [645, 131] on div "Kliendi tag'id Kaebus kaupluse kohta kaupluse Toodete broneerimine kaupluses Ka…" at bounding box center [602, 139] width 119 height 37
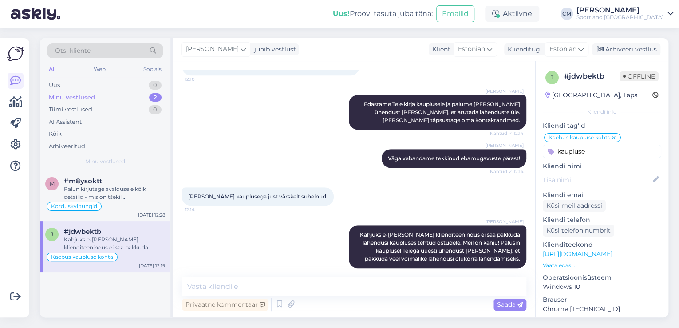
click at [627, 56] on div "[PERSON_NAME] juhib vestlust Klient [DEMOGRAPHIC_DATA] Klienditugi [DEMOGRAPHIC…" at bounding box center [421, 49] width 496 height 23
click at [634, 52] on div "Arhiveeri vestlus" at bounding box center [626, 50] width 68 height 12
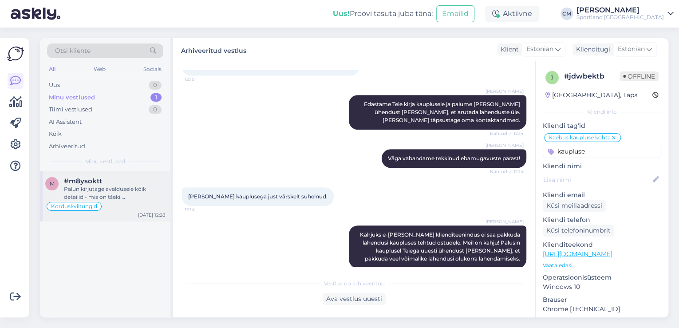
click at [161, 188] on div "Palun kirjutage avaldusele kõik detailid - mis on tšekil [PERSON_NAME], mis kuu…" at bounding box center [114, 193] width 101 height 16
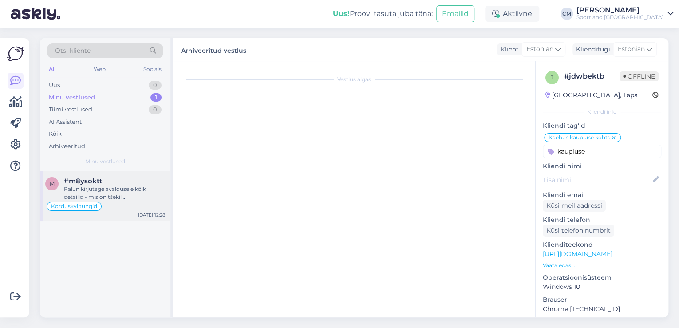
scroll to position [124, 0]
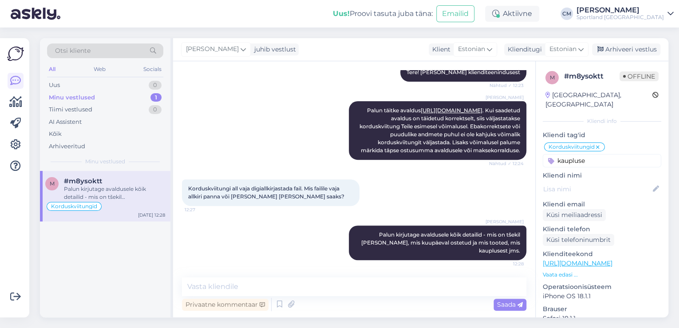
click at [619, 58] on div "[PERSON_NAME] juhib vestlust Klient [DEMOGRAPHIC_DATA] Klienditugi [DEMOGRAPHIC…" at bounding box center [421, 49] width 496 height 23
click at [620, 48] on div "Arhiveeri vestlus" at bounding box center [626, 50] width 68 height 12
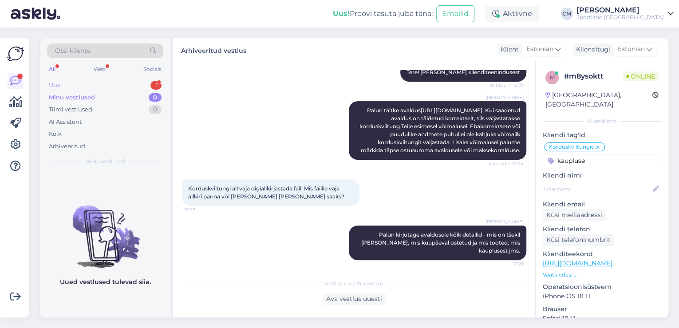
click at [154, 85] on div "1" at bounding box center [156, 85] width 11 height 9
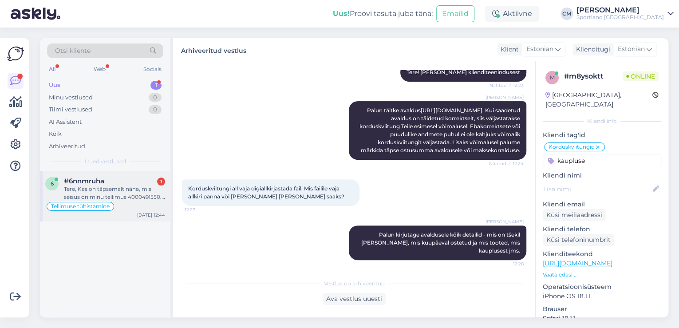
click at [136, 190] on div "Tere, Kas on täpsemalt näha, mis seisus on minu tellimus 4000491550. Ma näen, e…" at bounding box center [114, 193] width 101 height 16
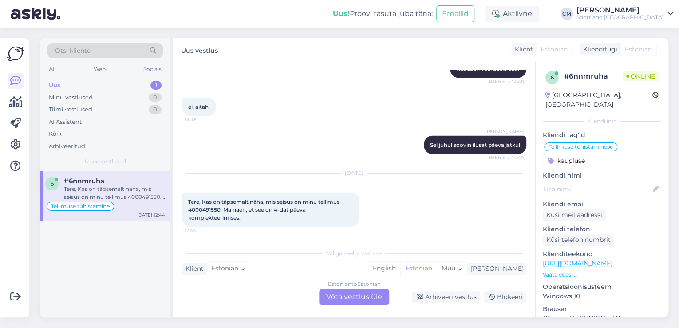
click at [388, 293] on div "Estonian to Estonian Võta vestlus üle" at bounding box center [354, 297] width 70 height 16
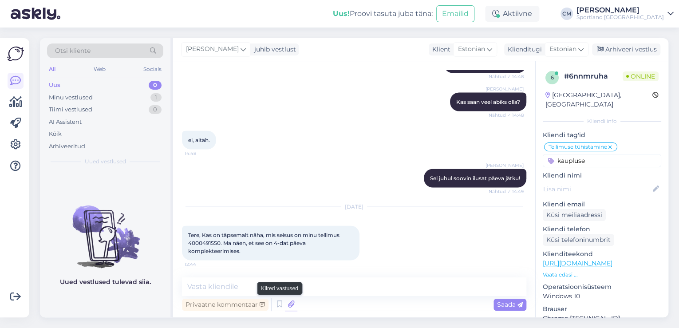
click at [279, 301] on icon at bounding box center [279, 304] width 11 height 13
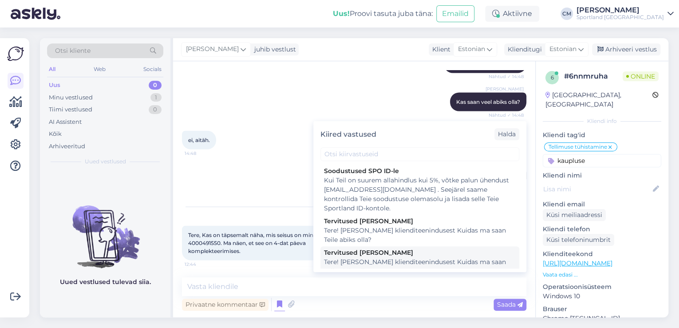
click at [389, 268] on div "Tere! [PERSON_NAME] klienditeenindusest Kuidas ma saan Teile abiks olla?" at bounding box center [420, 267] width 192 height 19
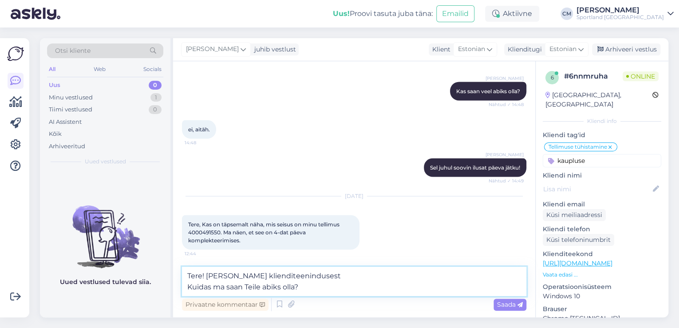
drag, startPoint x: 336, startPoint y: 294, endPoint x: 161, endPoint y: 293, distance: 175.0
click at [161, 293] on div "Otsi kliente All Web Socials Uus 0 Minu vestlused 1 Tiimi vestlused 0 AI Assist…" at bounding box center [354, 177] width 629 height 279
type textarea "Tere! [PERSON_NAME] klienditeenindusest"
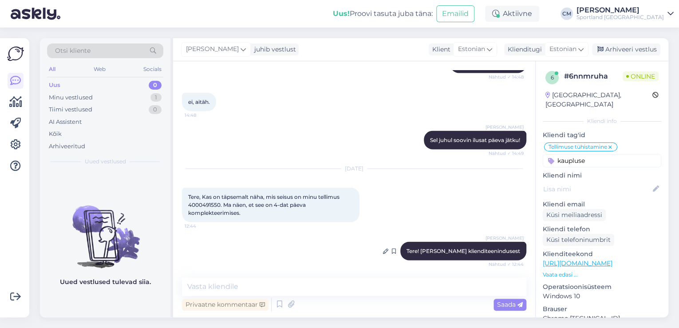
scroll to position [917, 0]
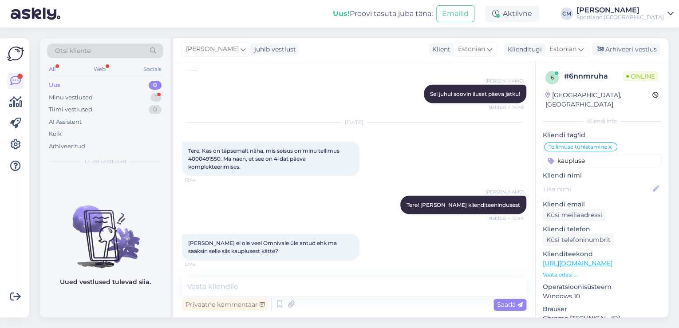
click at [192, 160] on span "Tere, Kas on täpsemalt näha, mis seisus on minu tellimus 4000491550. Ma näen, e…" at bounding box center [264, 158] width 153 height 23
click at [193, 160] on span "Tere, Kas on täpsemalt näha, mis seisus on minu tellimus 4000491550. Ma näen, e…" at bounding box center [264, 158] width 153 height 23
copy span "4000491550"
click at [224, 286] on textarea at bounding box center [354, 287] width 345 height 19
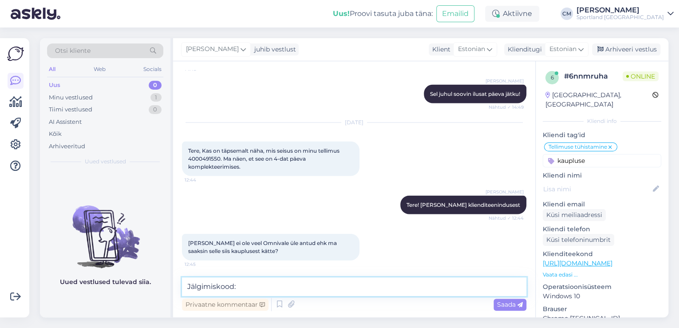
paste textarea "CC841919109EE"
type textarea "Jälgimiskood: CC841919109EE"
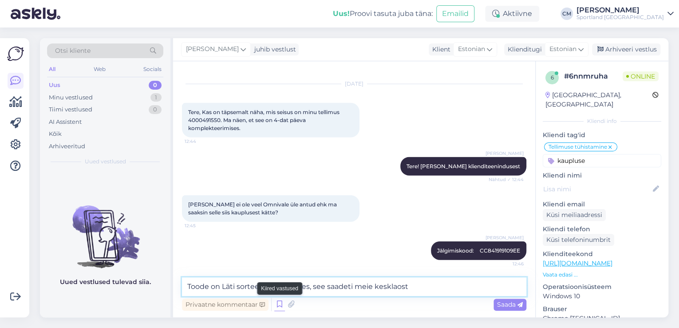
type textarea "Toode on Läti sorteerimiskeskuses, see saadeti meie kesklaost."
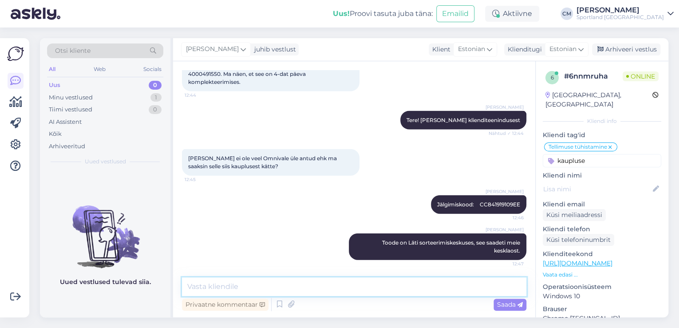
click at [322, 286] on textarea at bounding box center [354, 287] width 345 height 19
paste textarea "Tänu suurenenud mahtudele võib tarne viibida. Vabandan tekkinud ebamugavuste pä…"
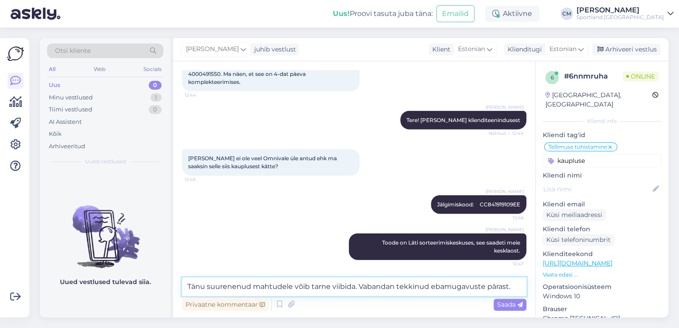
drag, startPoint x: 357, startPoint y: 285, endPoint x: 528, endPoint y: 293, distance: 170.3
click at [528, 293] on div "Vestlus algas [DATE] Tere, 14:06 [PERSON_NAME]! [PERSON_NAME] klienditeeninduse…" at bounding box center [354, 189] width 362 height 256
click at [192, 287] on textarea "Tänu suurenenud mahtudele võib tarne viibida." at bounding box center [354, 287] width 345 height 19
click at [450, 293] on textarea "[PERSON_NAME] kirjutas, et tänu suurenenud mahtudele võib tarne viibida." at bounding box center [354, 287] width 345 height 19
click at [397, 284] on textarea "[PERSON_NAME] kirjutas, et tänu suurenenud mahtudele võib tarne viibida." at bounding box center [354, 287] width 345 height 19
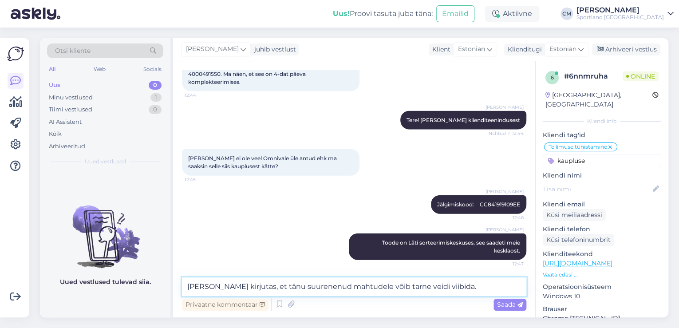
click at [496, 284] on textarea "[PERSON_NAME] kirjutas, et tänu suurenenud mahtudele võib tarne veidi viibida." at bounding box center [354, 287] width 345 height 19
type textarea "[PERSON_NAME] kirjutas, et tänu suurenenud mahtudele võib tarne veidi viibida. …"
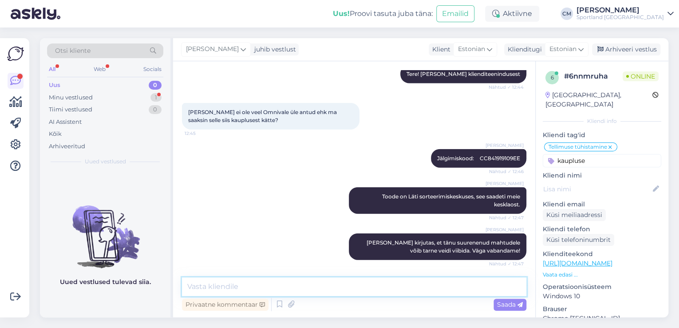
scroll to position [1093, 0]
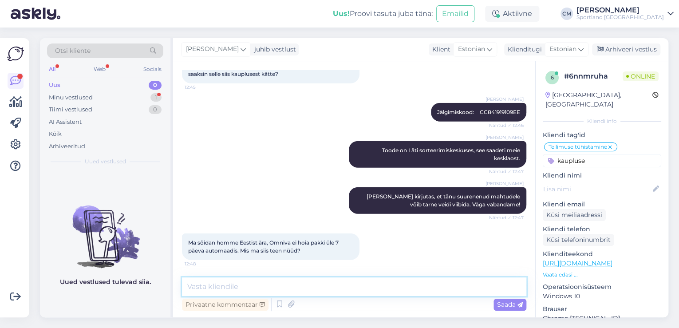
click at [258, 281] on textarea at bounding box center [354, 287] width 345 height 19
type textarea "S"
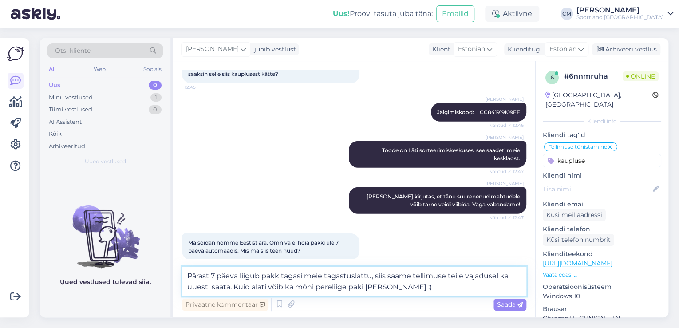
drag, startPoint x: 251, startPoint y: 286, endPoint x: 266, endPoint y: 286, distance: 15.1
click at [267, 286] on textarea "Pärast 7 päeva liigub pakk tagasi meie tagastuslattu, siis saame tellimuse teil…" at bounding box center [354, 281] width 345 height 29
click at [266, 286] on textarea "Pärast 7 päeva liigub pakk tagasi meie tagastuslattu, siis saame tellimuse teil…" at bounding box center [354, 281] width 345 height 29
click at [258, 286] on textarea "Pärast 7 päeva liigub pakk tagasi meie tagastuslattu, siis saame tellimuse teil…" at bounding box center [354, 281] width 345 height 29
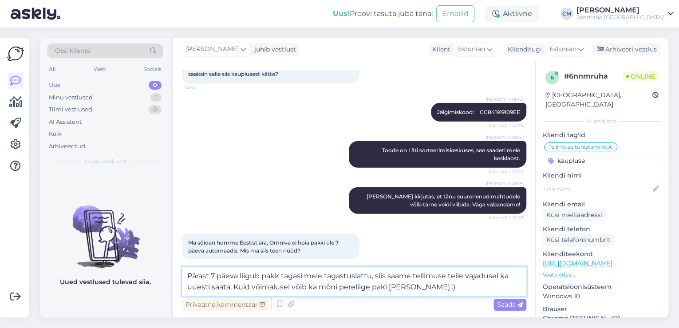
click at [340, 288] on textarea "Pärast 7 päeva liigub pakk tagasi meie tagastuslattu, siis saame tellimuse teil…" at bounding box center [354, 281] width 345 height 29
click at [455, 289] on textarea "Pärast 7 päeva liigub pakk tagasi meie tagastuslattu, siis saame tellimuse teil…" at bounding box center [354, 281] width 345 height 29
click at [415, 285] on textarea "Pärast 7 päeva liigub pakk tagasi meie tagastuslattu, siis saame tellimuse teil…" at bounding box center [354, 281] width 345 height 29
type textarea "Pärast 7 päeva liigub pakk tagasi meie tagastuslattu, siis saame tellimuse teil…"
click at [497, 290] on textarea "Pärast 7 päeva liigub pakk tagasi meie tagastuslattu, siis saame tellimuse teil…" at bounding box center [354, 281] width 345 height 29
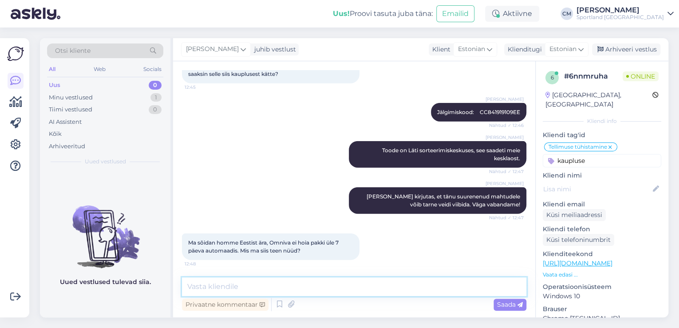
scroll to position [1155, 0]
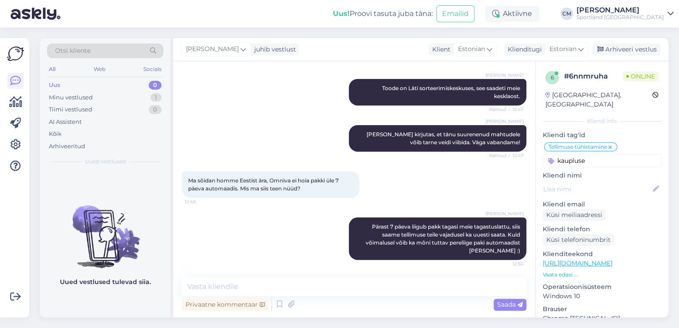
click at [629, 39] on div "[PERSON_NAME] juhib vestlust Klient [DEMOGRAPHIC_DATA] Klienditugi [DEMOGRAPHIC…" at bounding box center [421, 49] width 496 height 23
click at [622, 46] on div "Arhiveeri vestlus" at bounding box center [626, 50] width 68 height 12
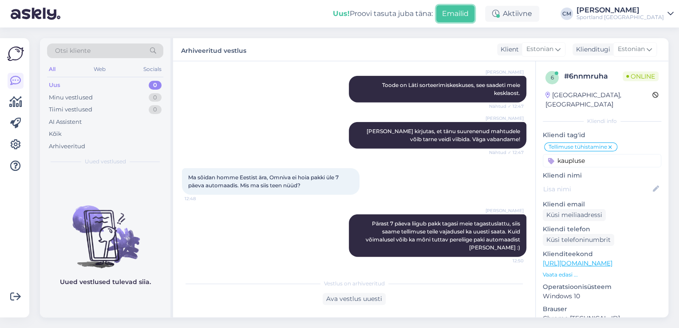
click at [475, 9] on button "Emailid" at bounding box center [456, 13] width 38 height 17
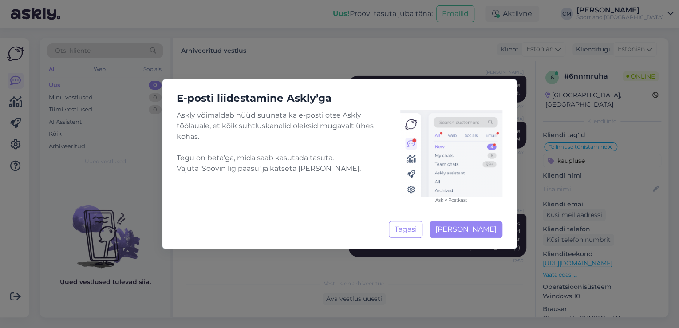
click at [503, 39] on div "E-posti liidestamine Askly’ga Askly võimaldab nüüd suunata ka e-posti otse Askl…" at bounding box center [339, 164] width 679 height 328
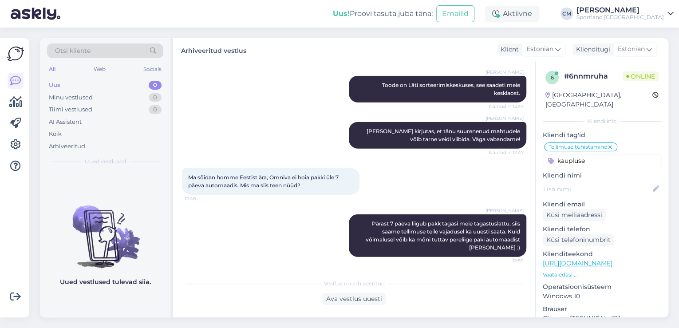
click at [230, 119] on div "[PERSON_NAME] kirjutas, et tänu suurenenud mahtudele võib tarne veidi viibida. …" at bounding box center [354, 135] width 345 height 46
